Goal: Find specific page/section: Find specific page/section

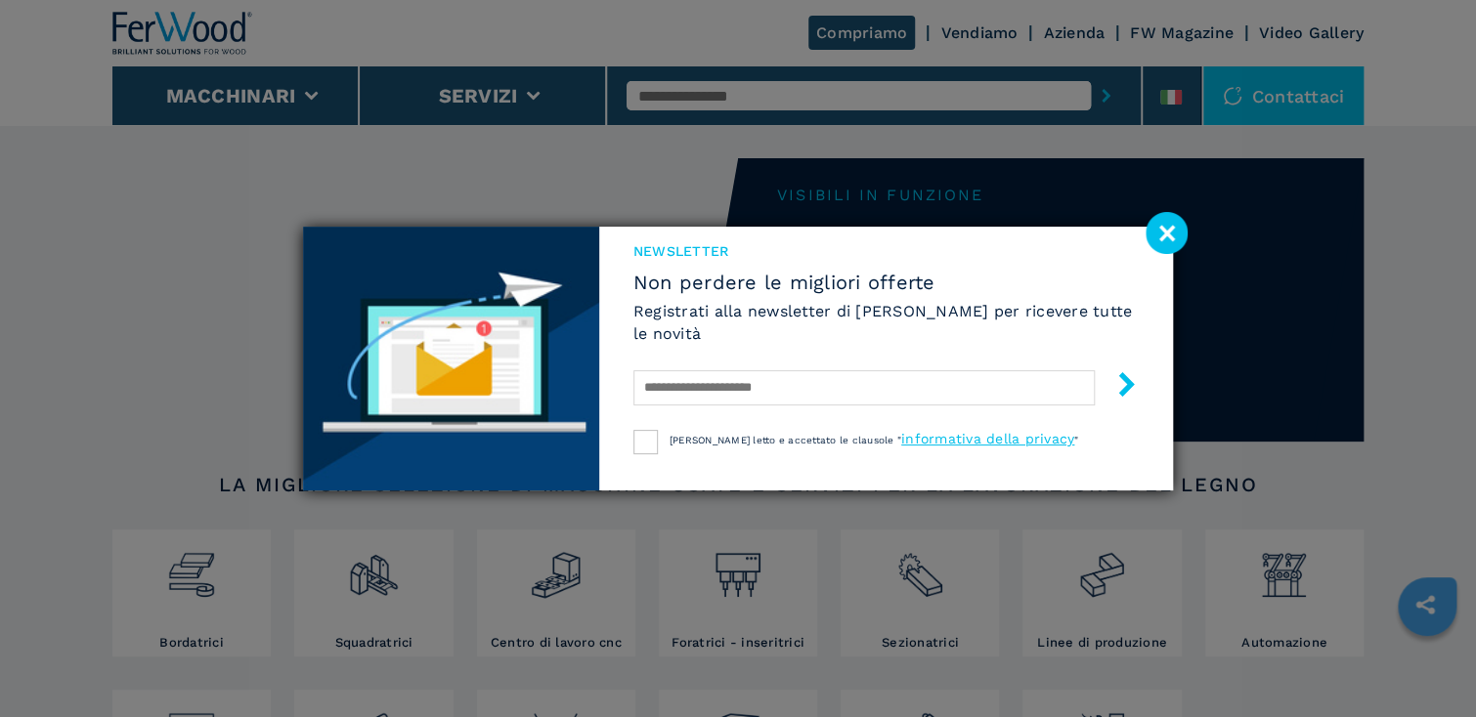
click at [1161, 235] on image at bounding box center [1167, 233] width 42 height 42
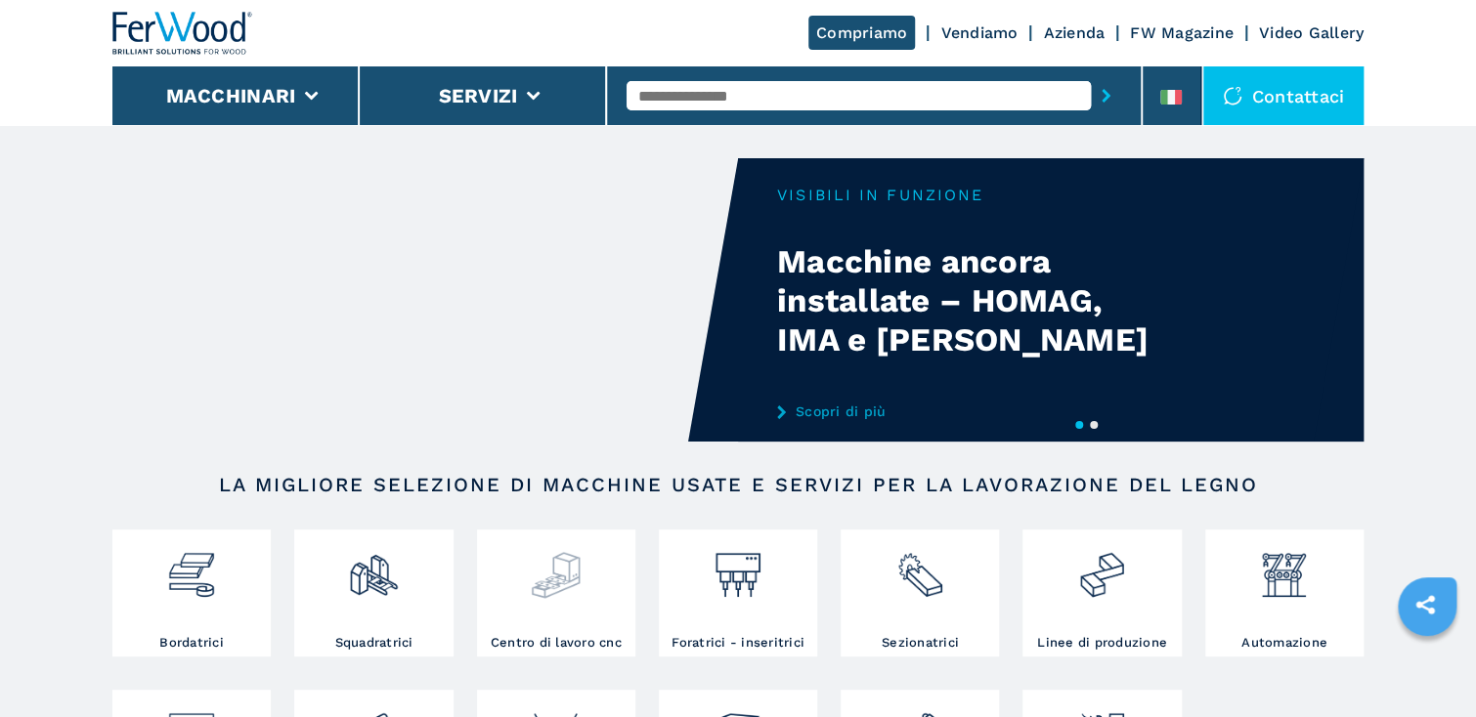
click at [562, 579] on img at bounding box center [556, 568] width 52 height 66
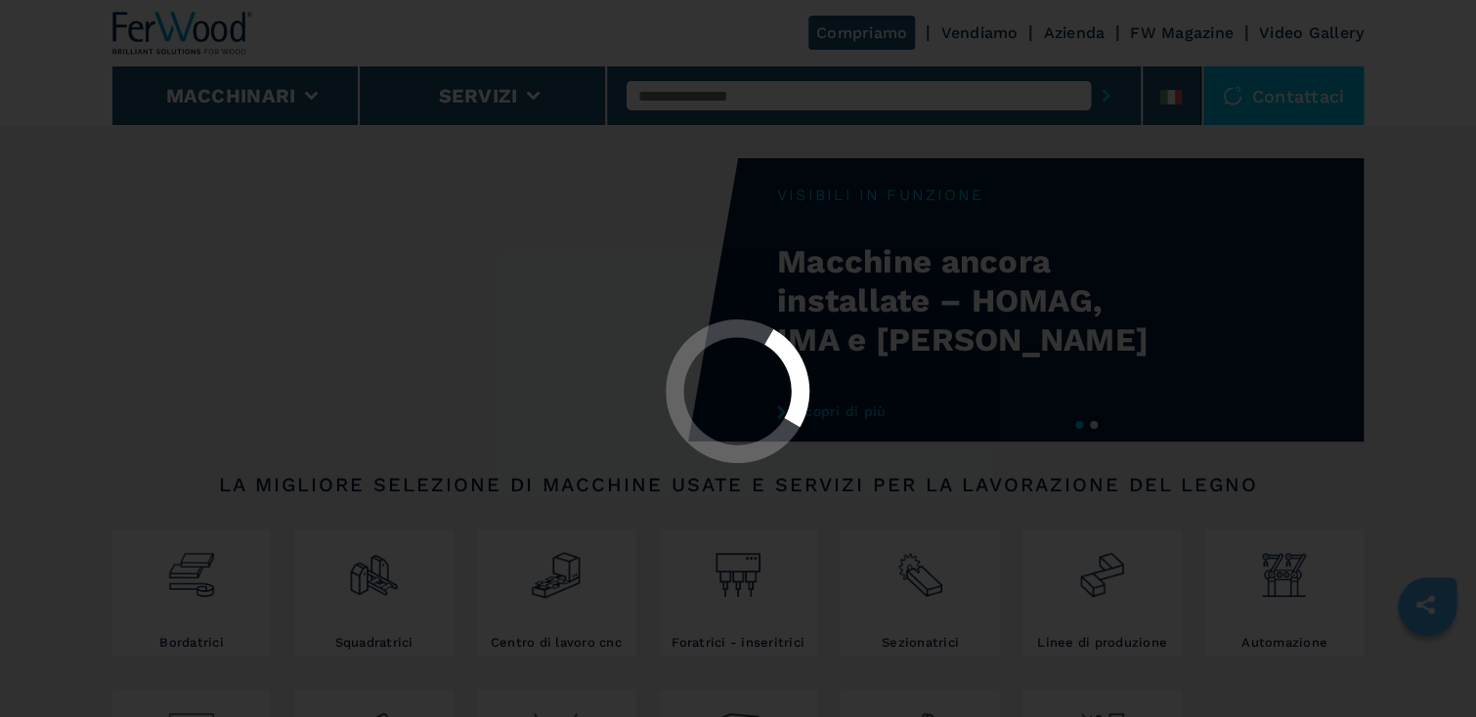
select select "**********"
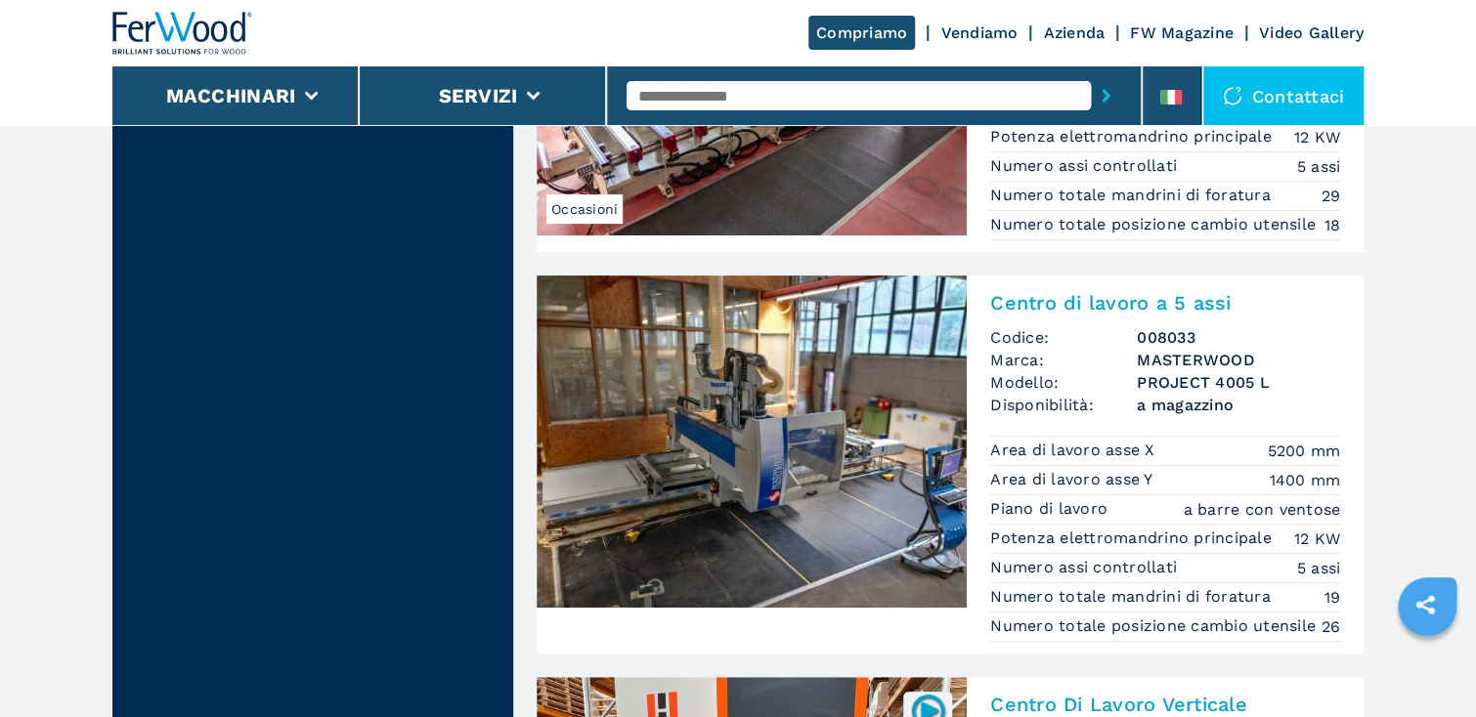
scroll to position [3832, 0]
